Goal: Task Accomplishment & Management: Complete application form

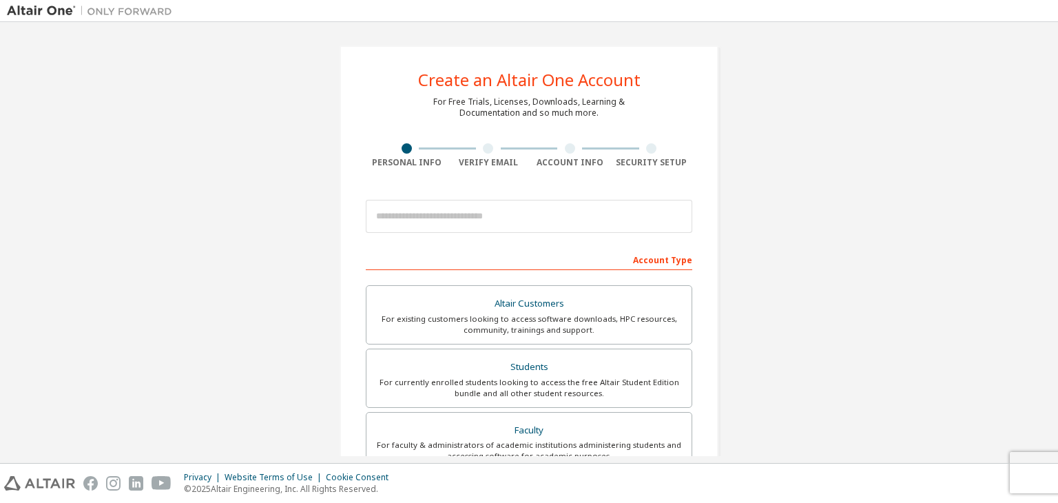
click at [488, 149] on div at bounding box center [488, 148] width 10 height 10
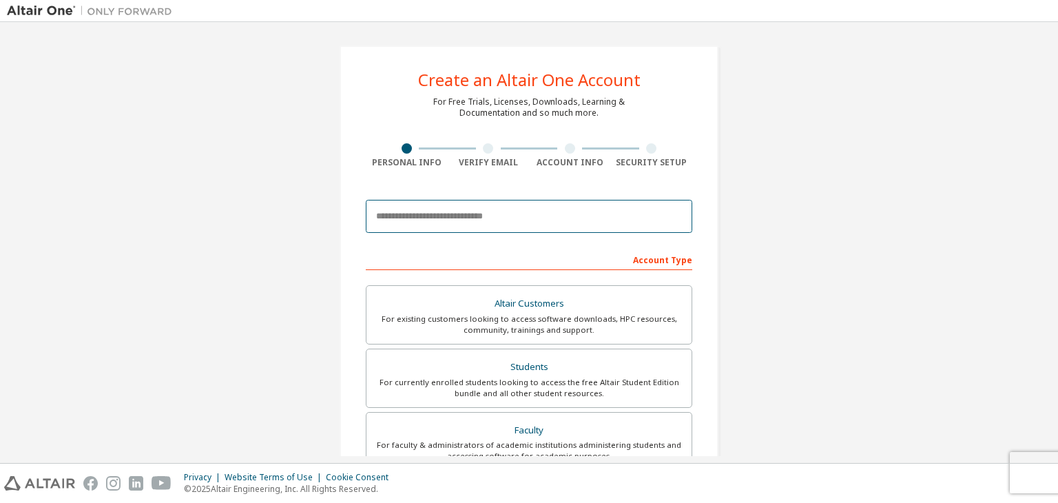
click at [453, 216] on input "email" at bounding box center [529, 216] width 327 height 33
click at [495, 219] on input "email" at bounding box center [529, 216] width 327 height 33
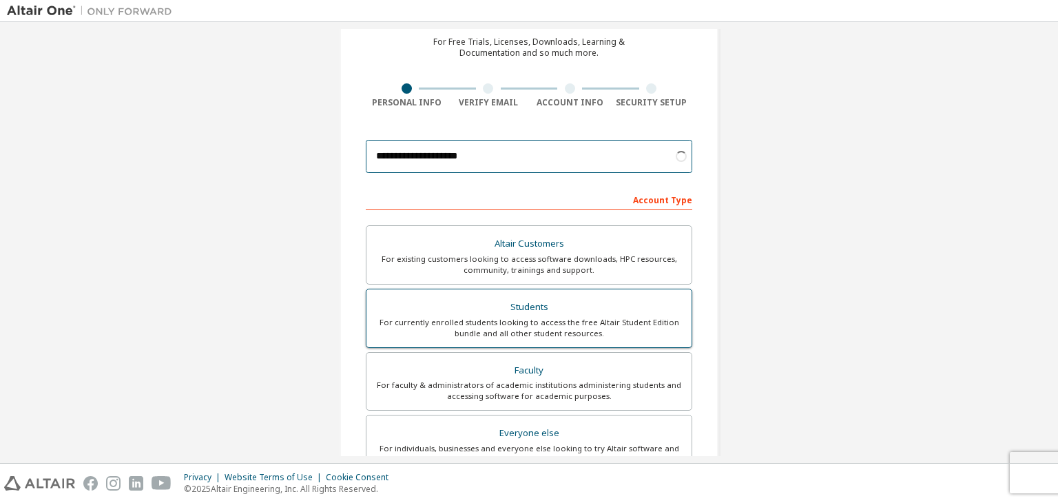
scroll to position [60, 0]
type input "**********"
click at [563, 318] on div "For currently enrolled students looking to access the free Altair Student Editi…" at bounding box center [529, 328] width 309 height 22
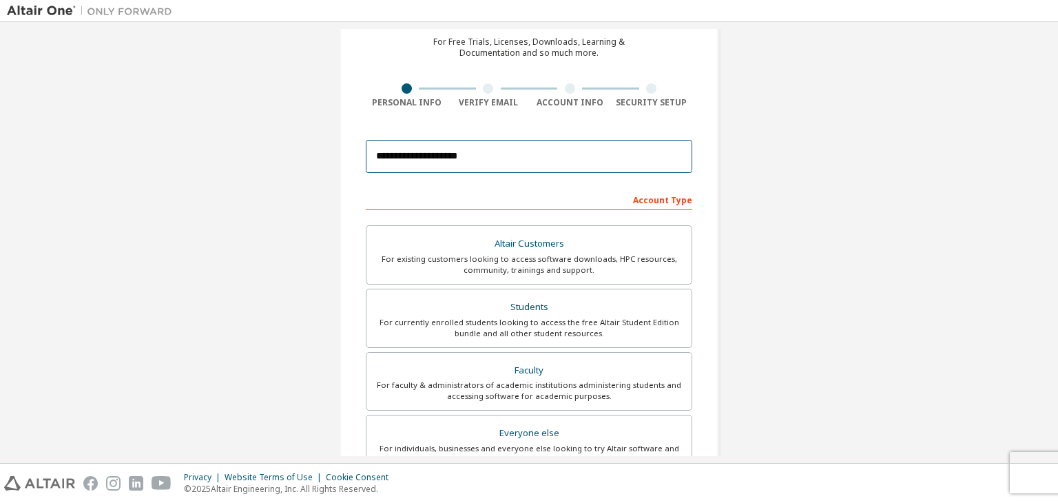
click at [555, 149] on input "**********" at bounding box center [529, 156] width 327 height 33
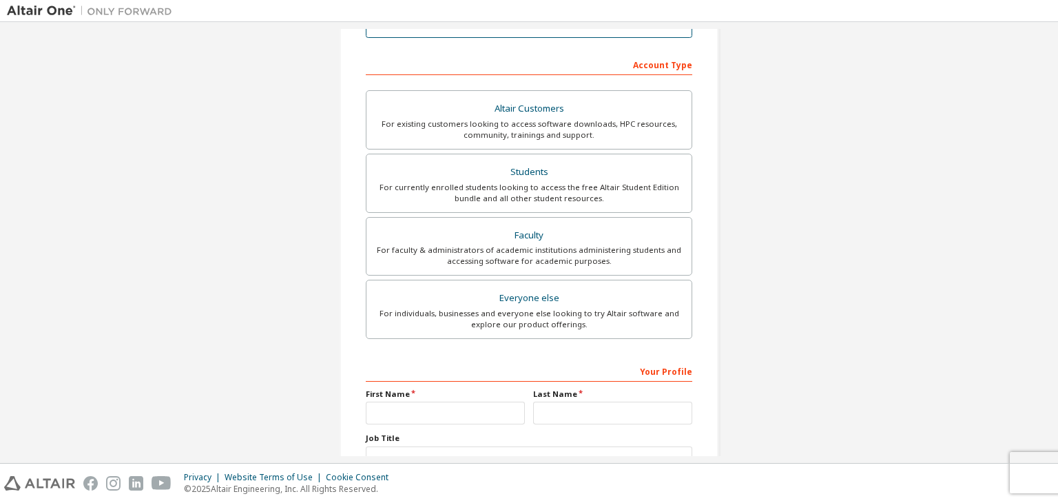
scroll to position [300, 0]
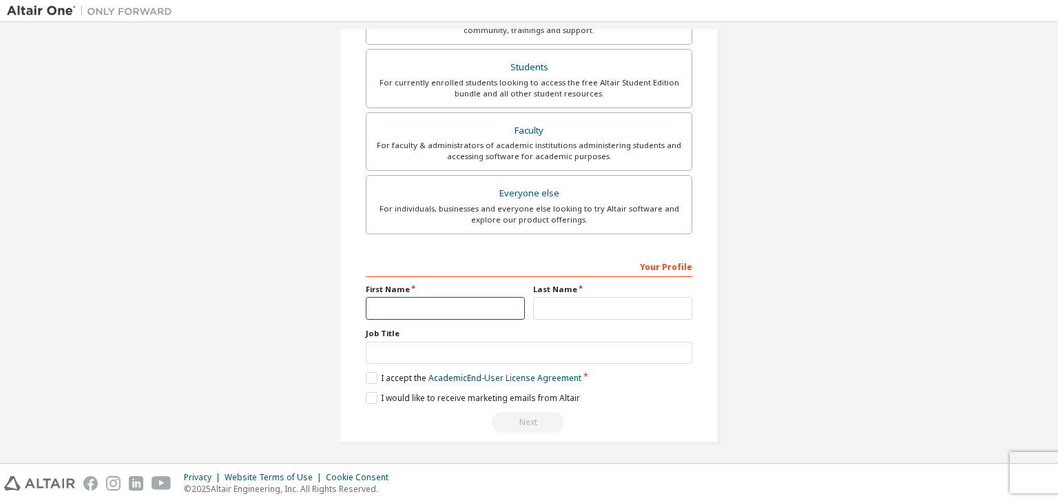
click at [433, 312] on input "text" at bounding box center [445, 308] width 159 height 23
type input "*******"
click at [584, 297] on input "text" at bounding box center [612, 308] width 159 height 23
type input "******"
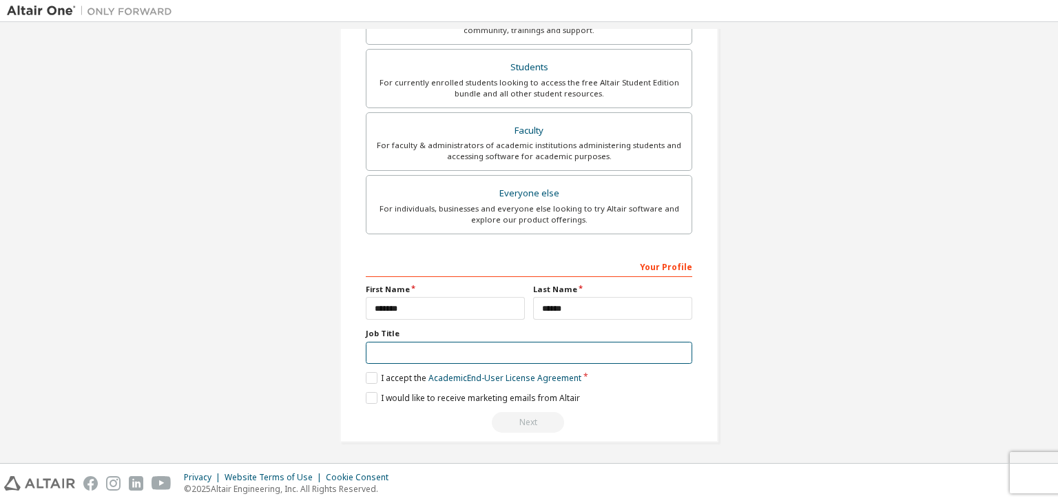
click at [501, 358] on input "text" at bounding box center [529, 353] width 327 height 23
type input "*******"
click at [369, 374] on label "I accept the Academic End-User License Agreement" at bounding box center [474, 378] width 216 height 12
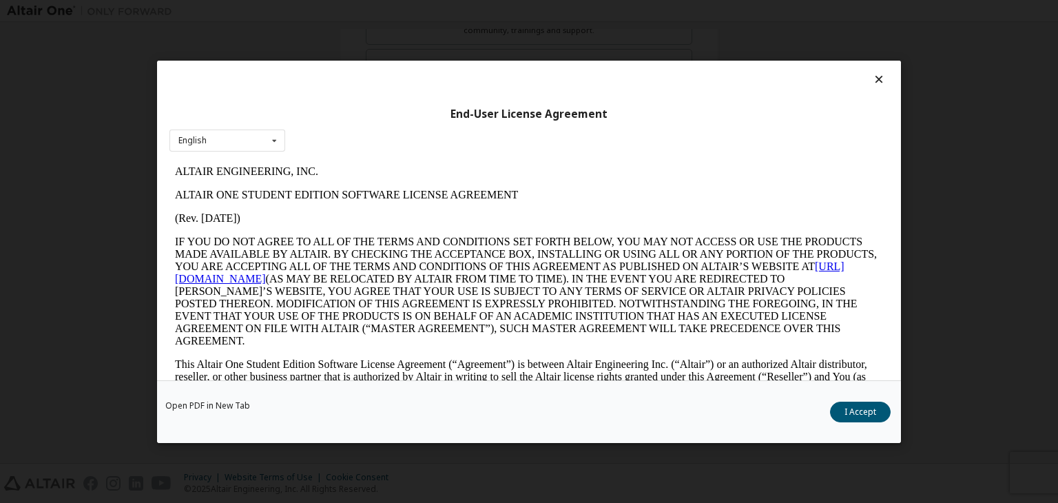
scroll to position [0, 0]
click at [846, 408] on button "I Accept" at bounding box center [860, 412] width 61 height 21
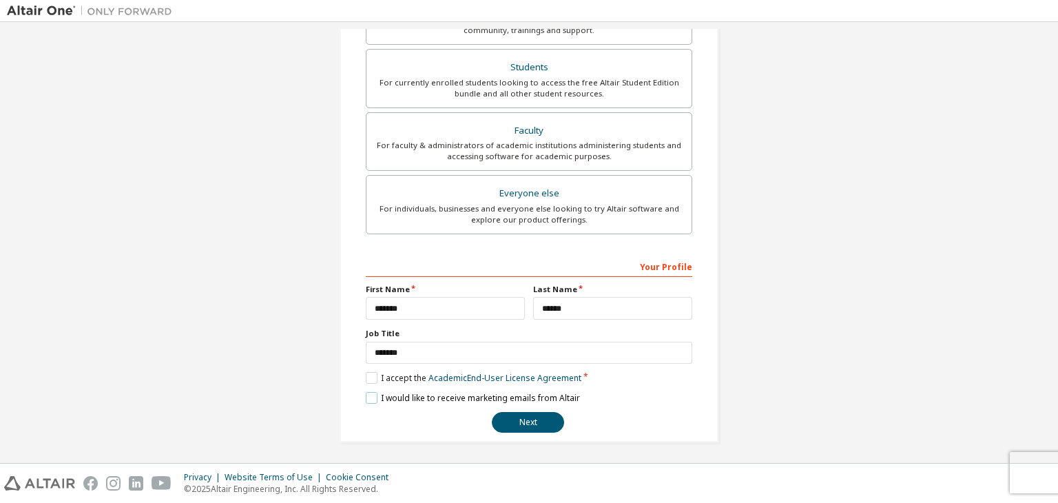
click at [366, 396] on label "I would like to receive marketing emails from Altair" at bounding box center [473, 398] width 214 height 12
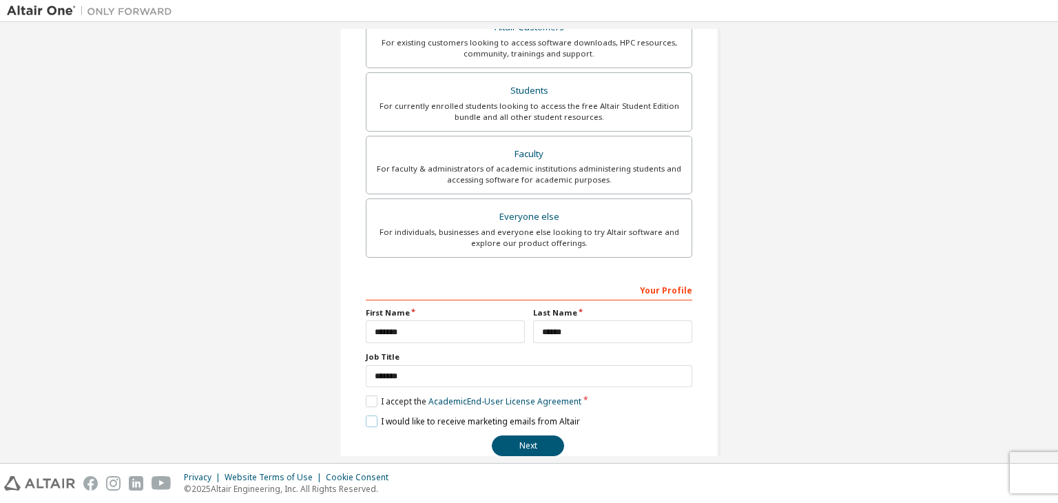
scroll to position [291, 0]
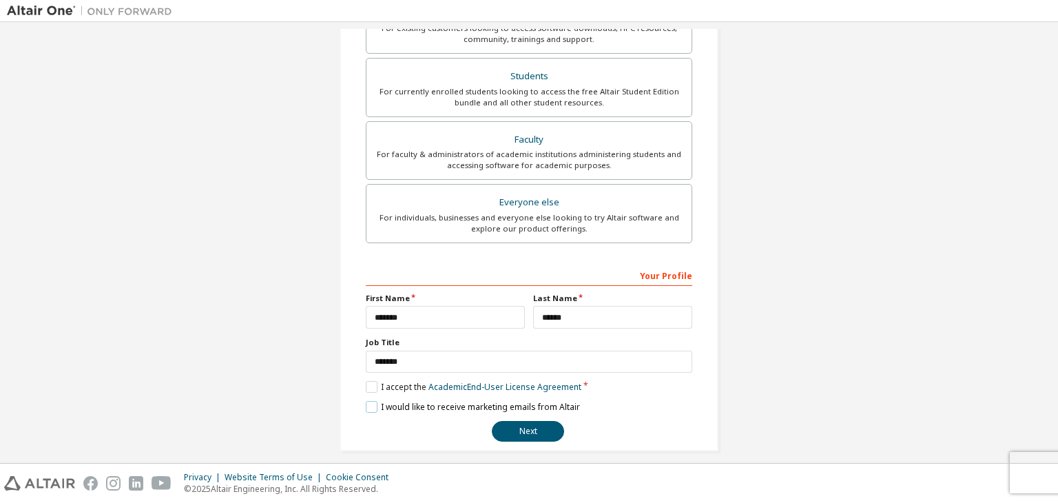
click at [371, 404] on label "I would like to receive marketing emails from Altair" at bounding box center [473, 407] width 214 height 12
click at [510, 421] on button "Next" at bounding box center [528, 431] width 72 height 21
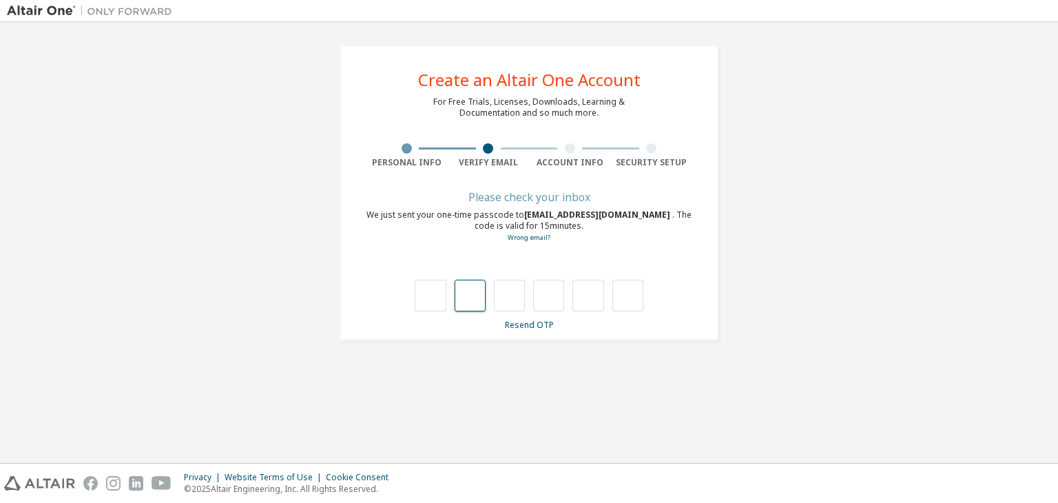
click at [469, 300] on input "text" at bounding box center [470, 296] width 31 height 32
click at [426, 291] on input "text" at bounding box center [430, 296] width 31 height 32
click at [462, 304] on input "text" at bounding box center [470, 296] width 31 height 32
click at [424, 291] on input "text" at bounding box center [430, 296] width 31 height 32
click at [464, 304] on input "text" at bounding box center [470, 296] width 31 height 32
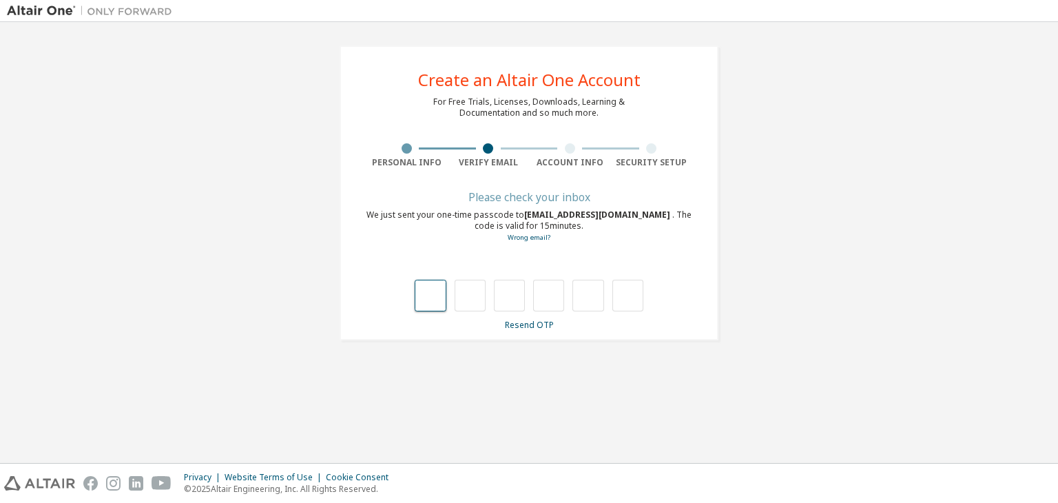
click at [434, 291] on input "text" at bounding box center [430, 296] width 31 height 32
click at [501, 290] on input "text" at bounding box center [509, 296] width 31 height 32
click at [422, 280] on input "text" at bounding box center [430, 296] width 31 height 32
click at [457, 297] on input "text" at bounding box center [470, 296] width 31 height 32
click at [428, 297] on input "text" at bounding box center [430, 296] width 31 height 32
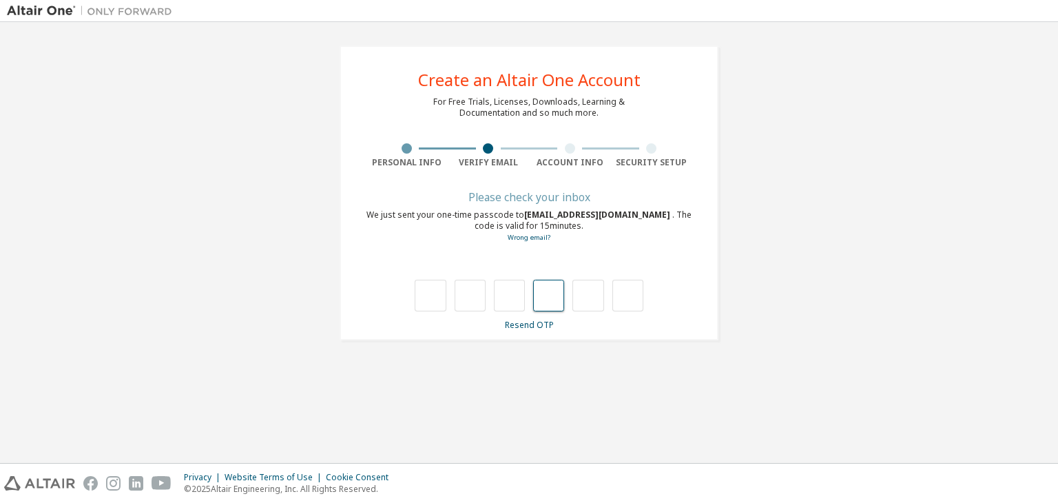
click at [548, 297] on input "text" at bounding box center [548, 296] width 31 height 32
click at [512, 291] on input "text" at bounding box center [509, 296] width 31 height 32
click at [433, 281] on input "text" at bounding box center [430, 296] width 31 height 32
type input "*"
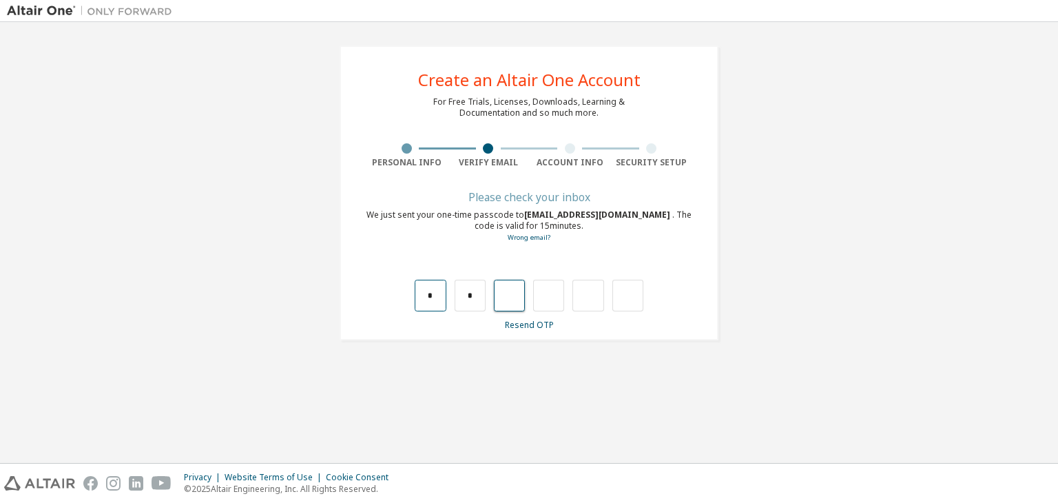
type input "*"
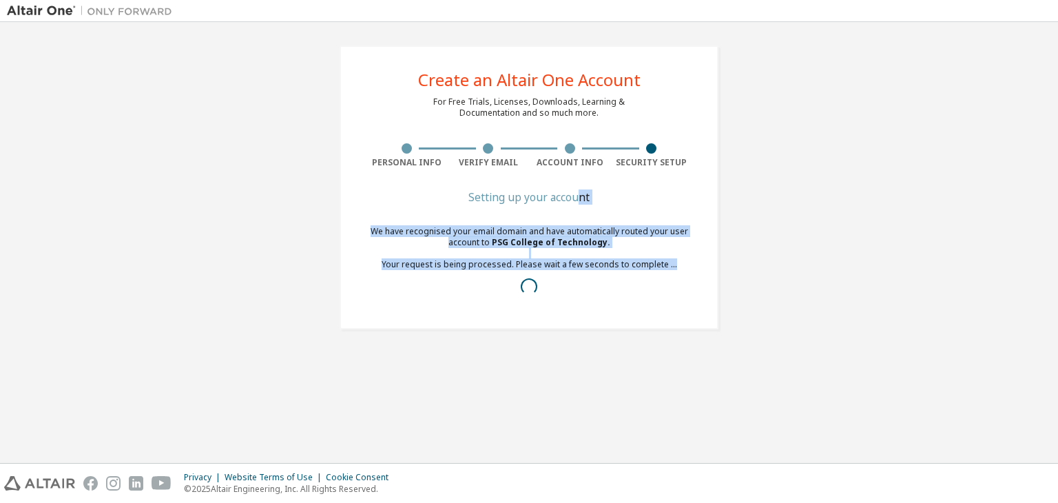
drag, startPoint x: 578, startPoint y: 206, endPoint x: 599, endPoint y: 288, distance: 84.5
click at [599, 288] on div "Setting up your account We have recognised your email domain and have automatic…" at bounding box center [529, 256] width 327 height 127
click at [599, 288] on div at bounding box center [529, 286] width 327 height 17
